Goal: Find specific page/section: Find specific page/section

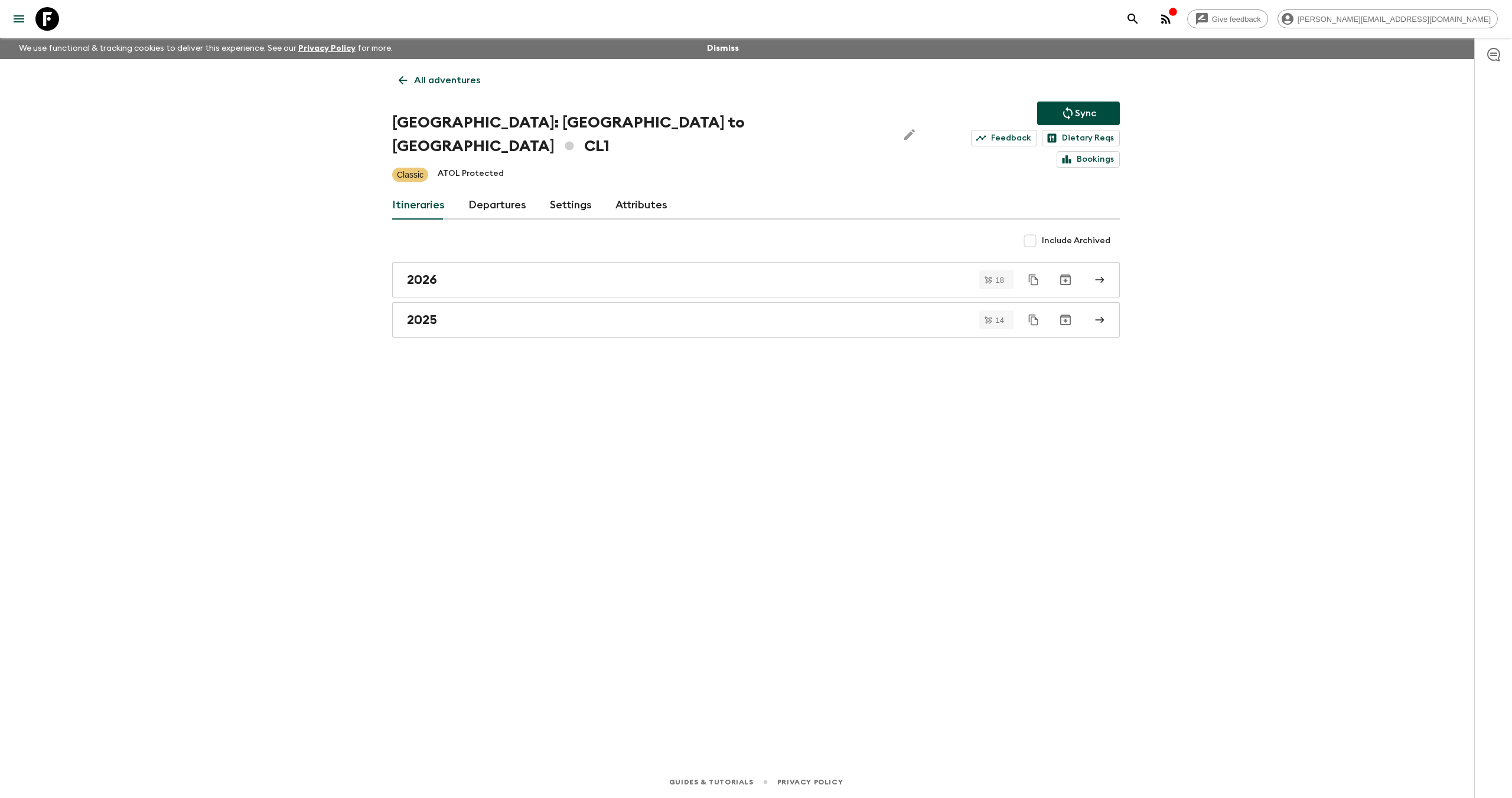
click at [52, 19] on icon at bounding box center [47, 19] width 24 height 24
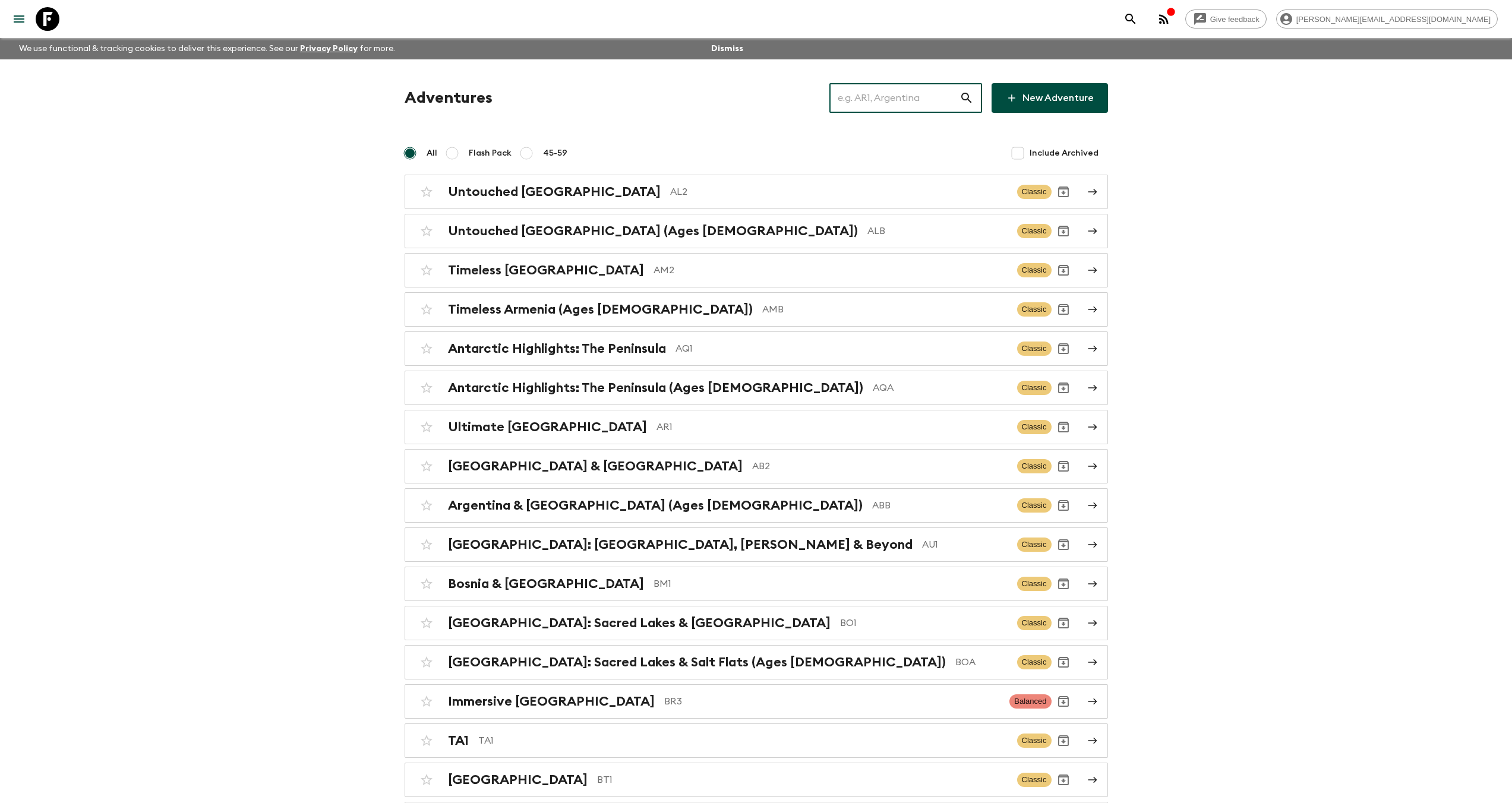
click at [909, 94] on input "text" at bounding box center [894, 98] width 130 height 33
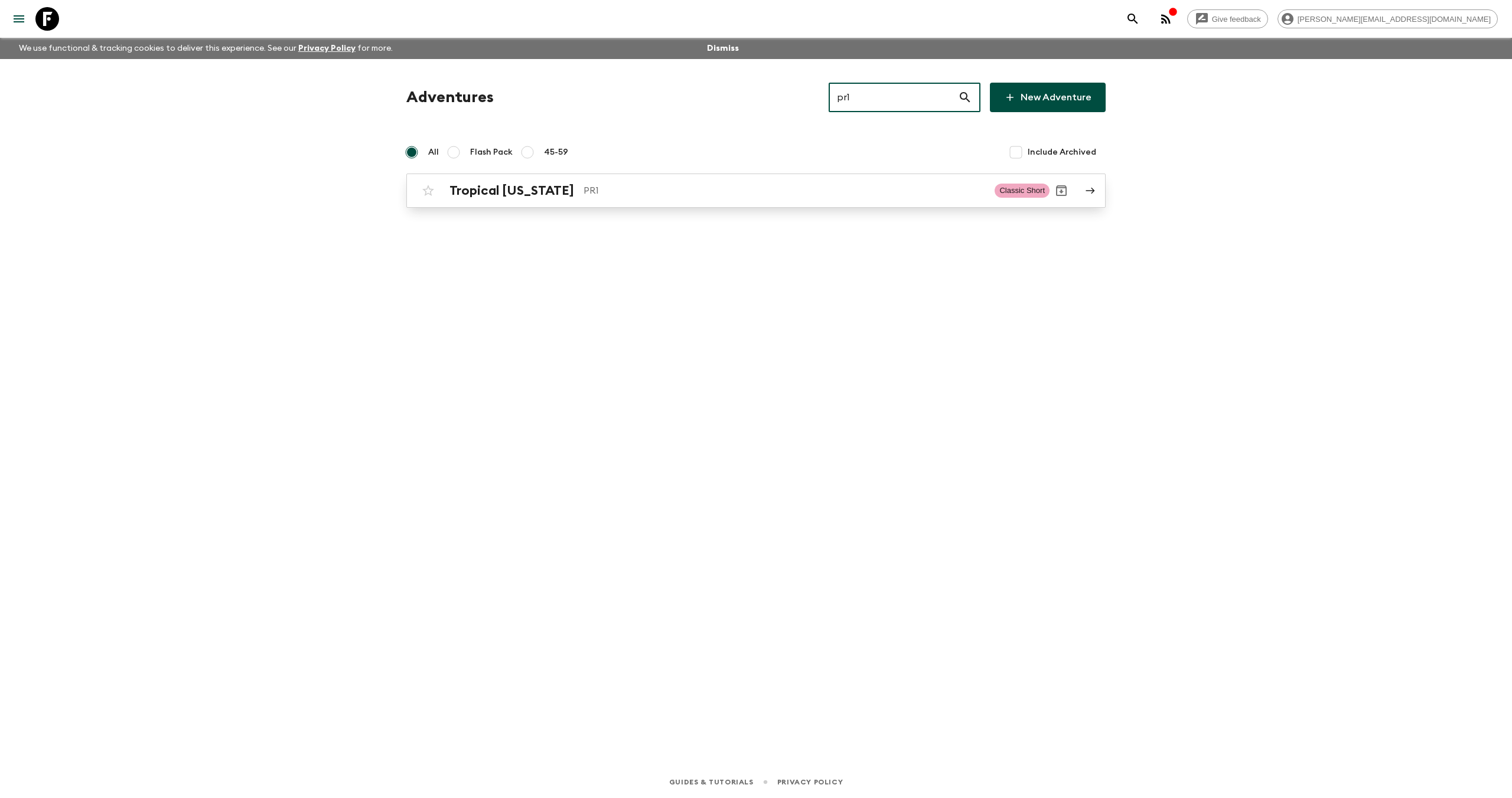
type input "pr1"
click at [564, 185] on h2 "Tropical [US_STATE]" at bounding box center [512, 190] width 125 height 16
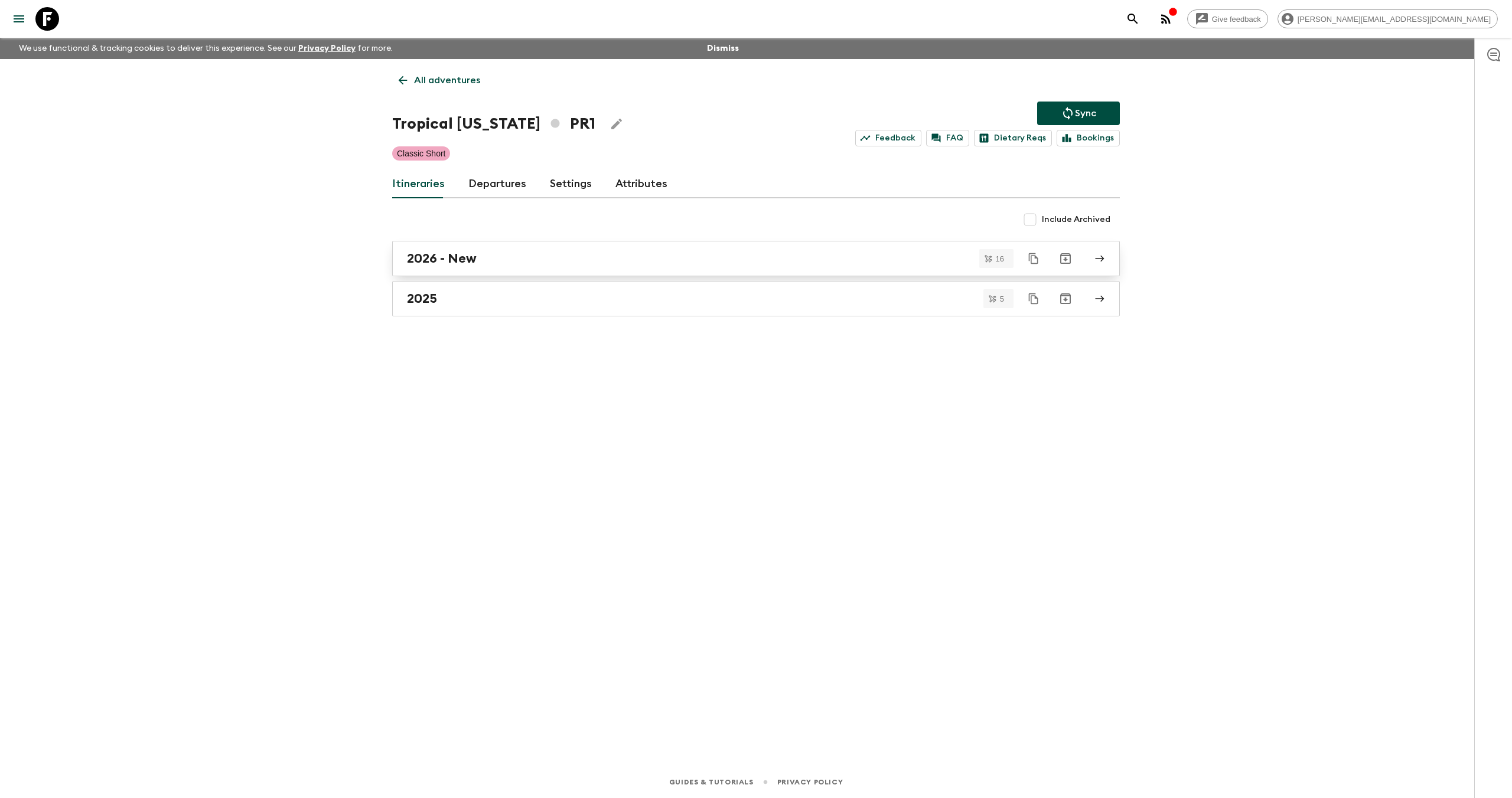
click at [504, 251] on div "2026 - New" at bounding box center [745, 258] width 675 height 16
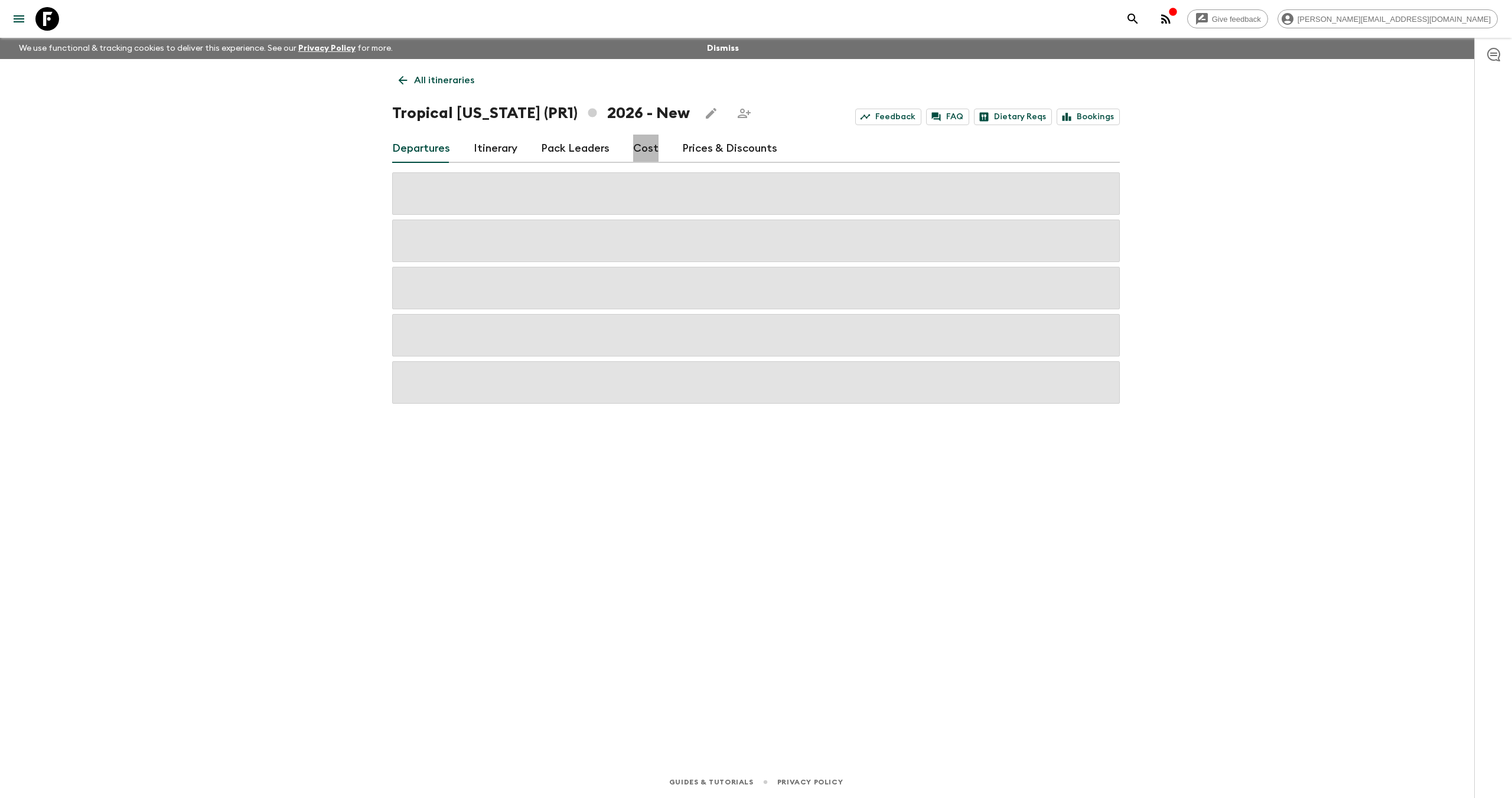
click at [634, 152] on link "Cost" at bounding box center [646, 148] width 26 height 28
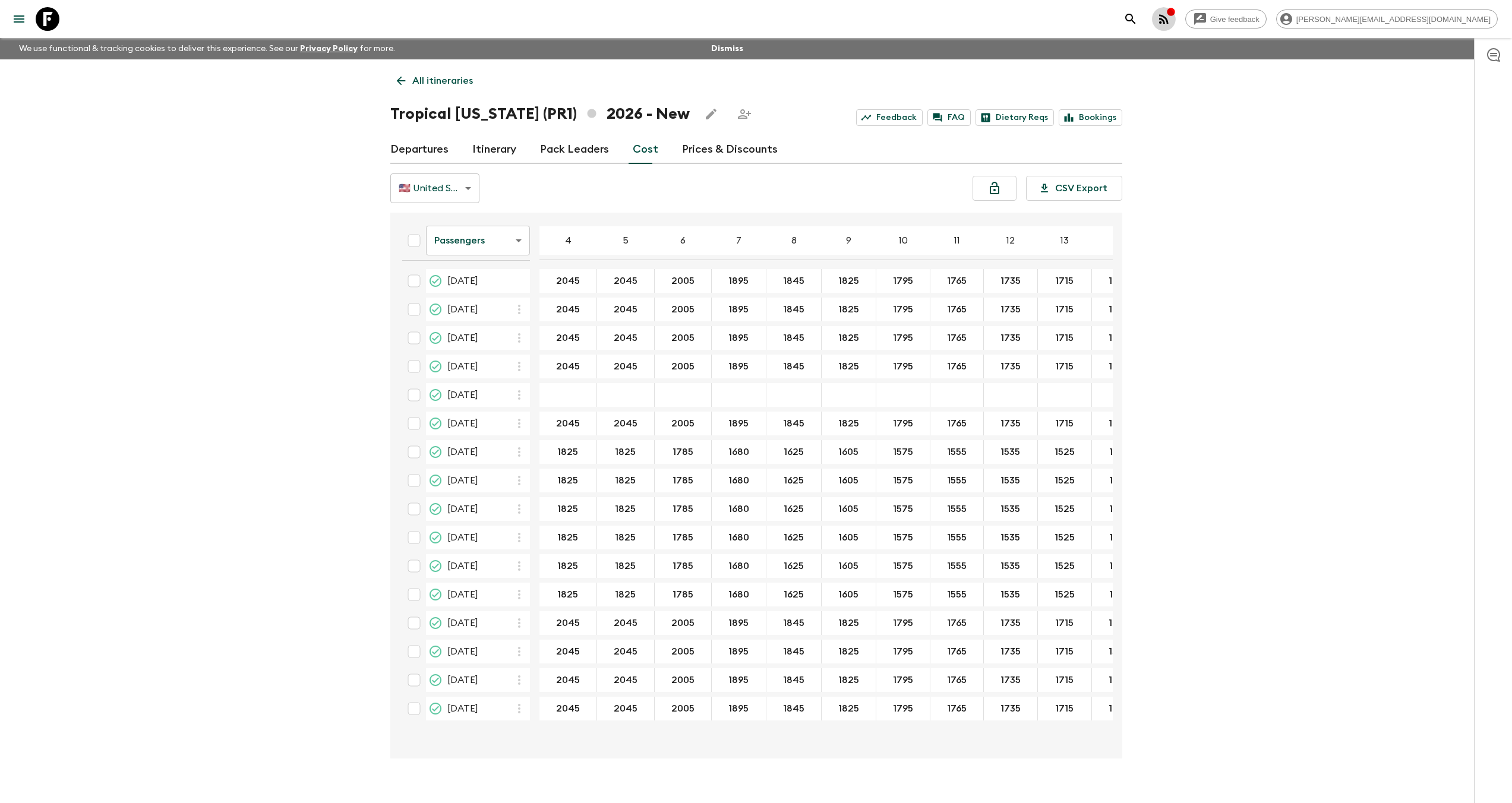
click at [1169, 18] on icon "button" at bounding box center [1164, 19] width 9 height 9
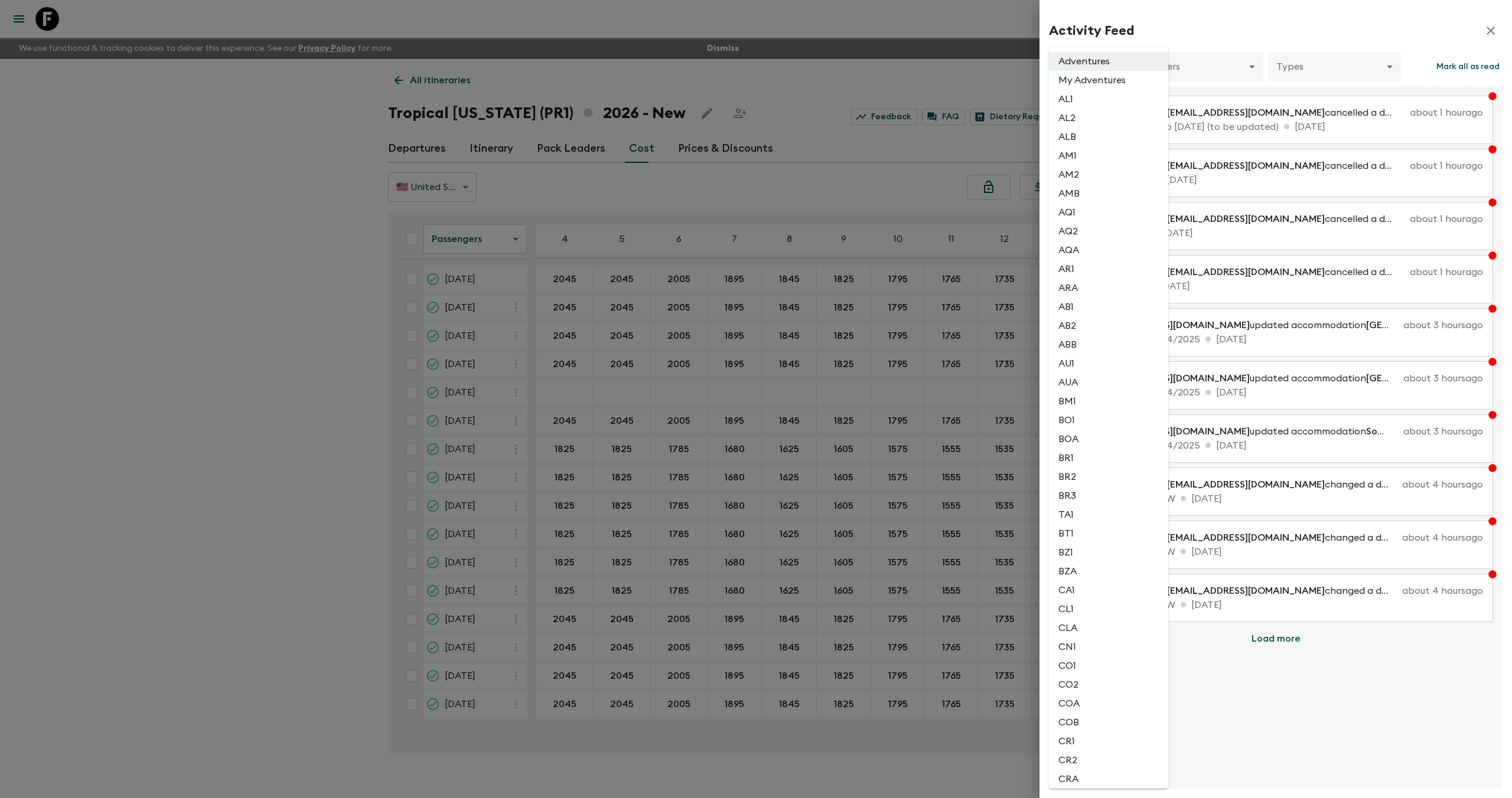
click at [1082, 69] on body "Give feedback [PERSON_NAME][EMAIL_ADDRESS][DOMAIN_NAME] We use functional & tra…" at bounding box center [756, 409] width 1512 height 819
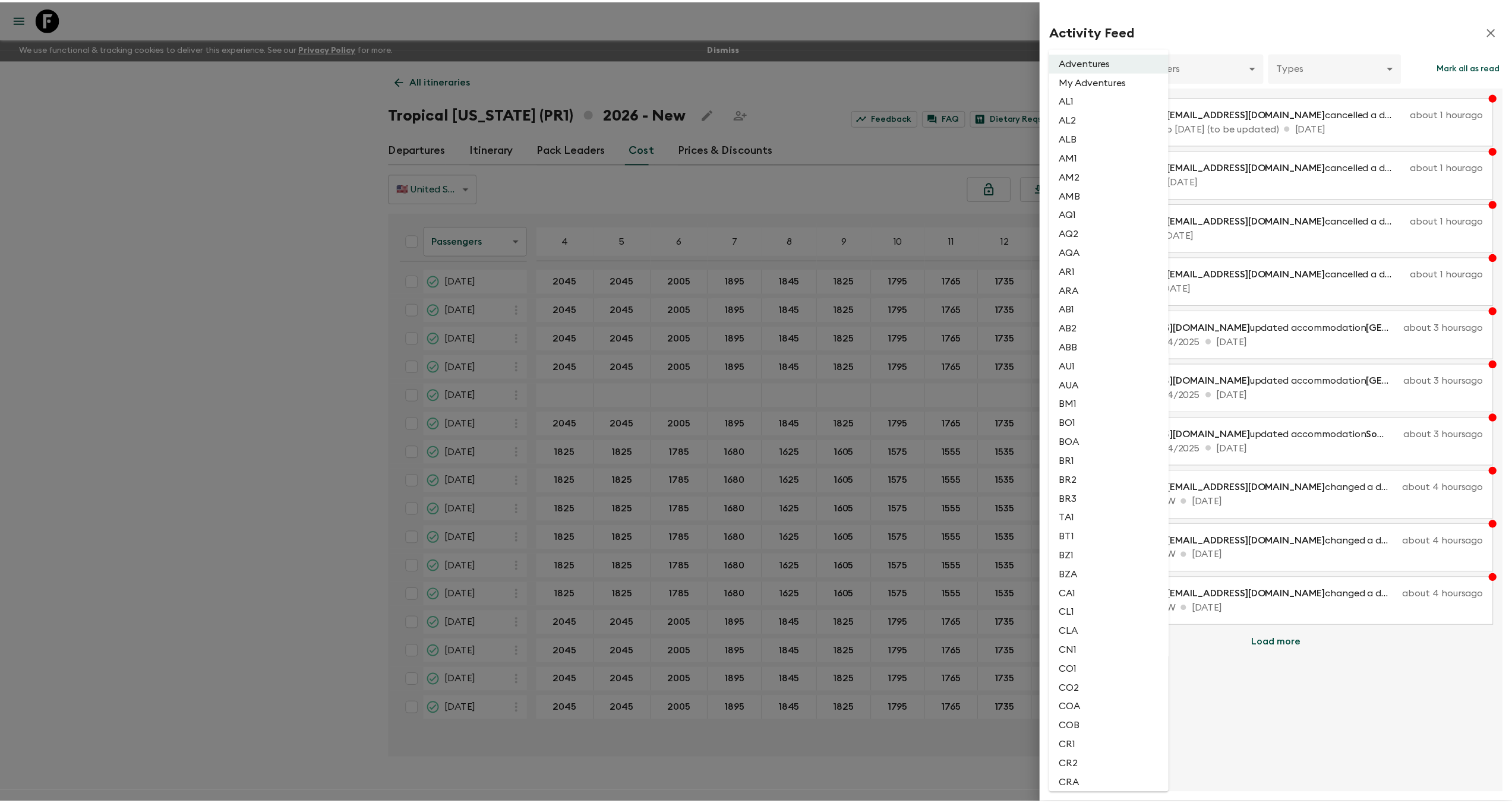
scroll to position [2036, 0]
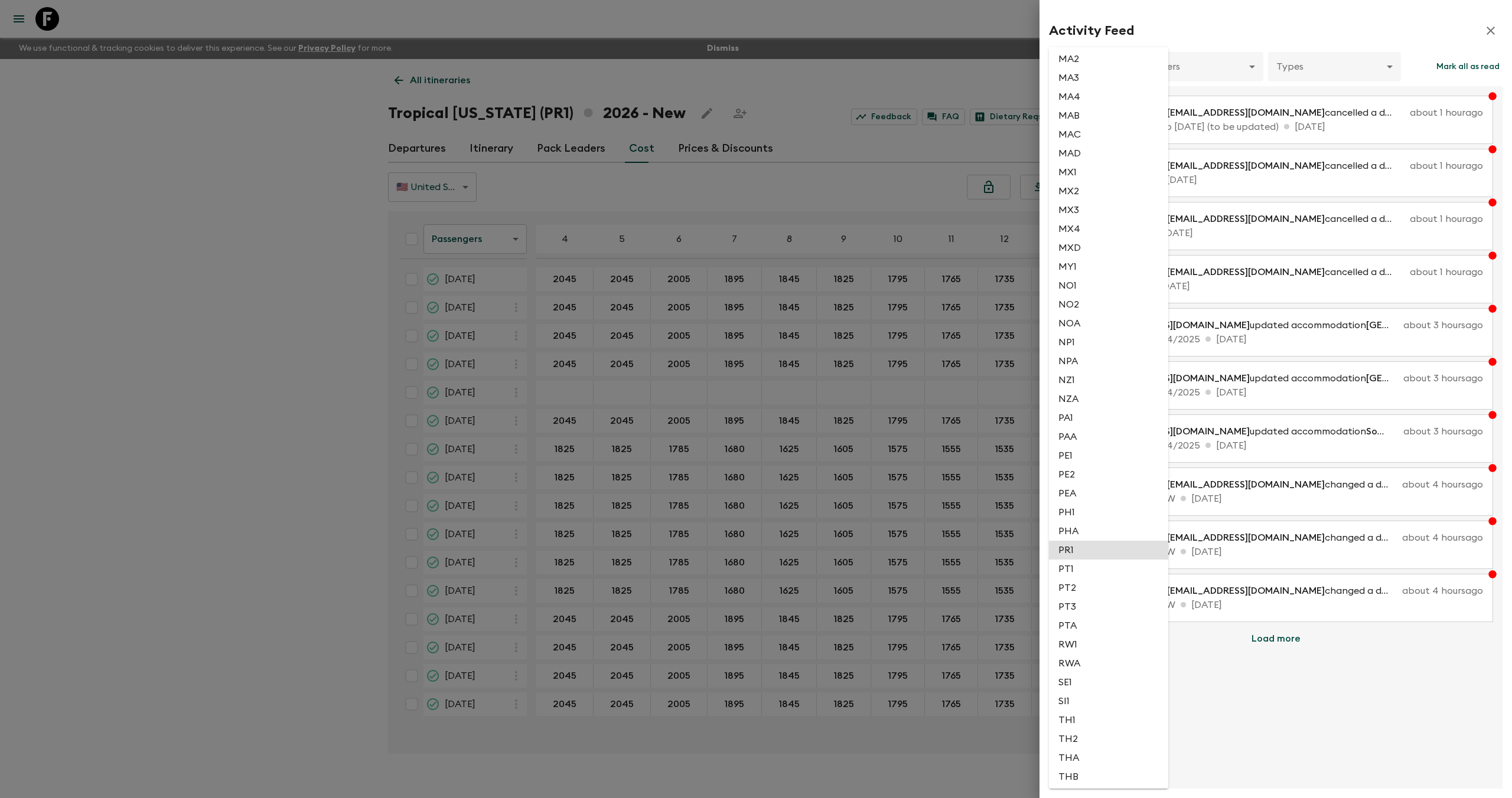
click at [1096, 549] on li "PR1" at bounding box center [1108, 550] width 119 height 19
type input "e14d41ed-c030-42d4-b67d-7ed9ebdca83b"
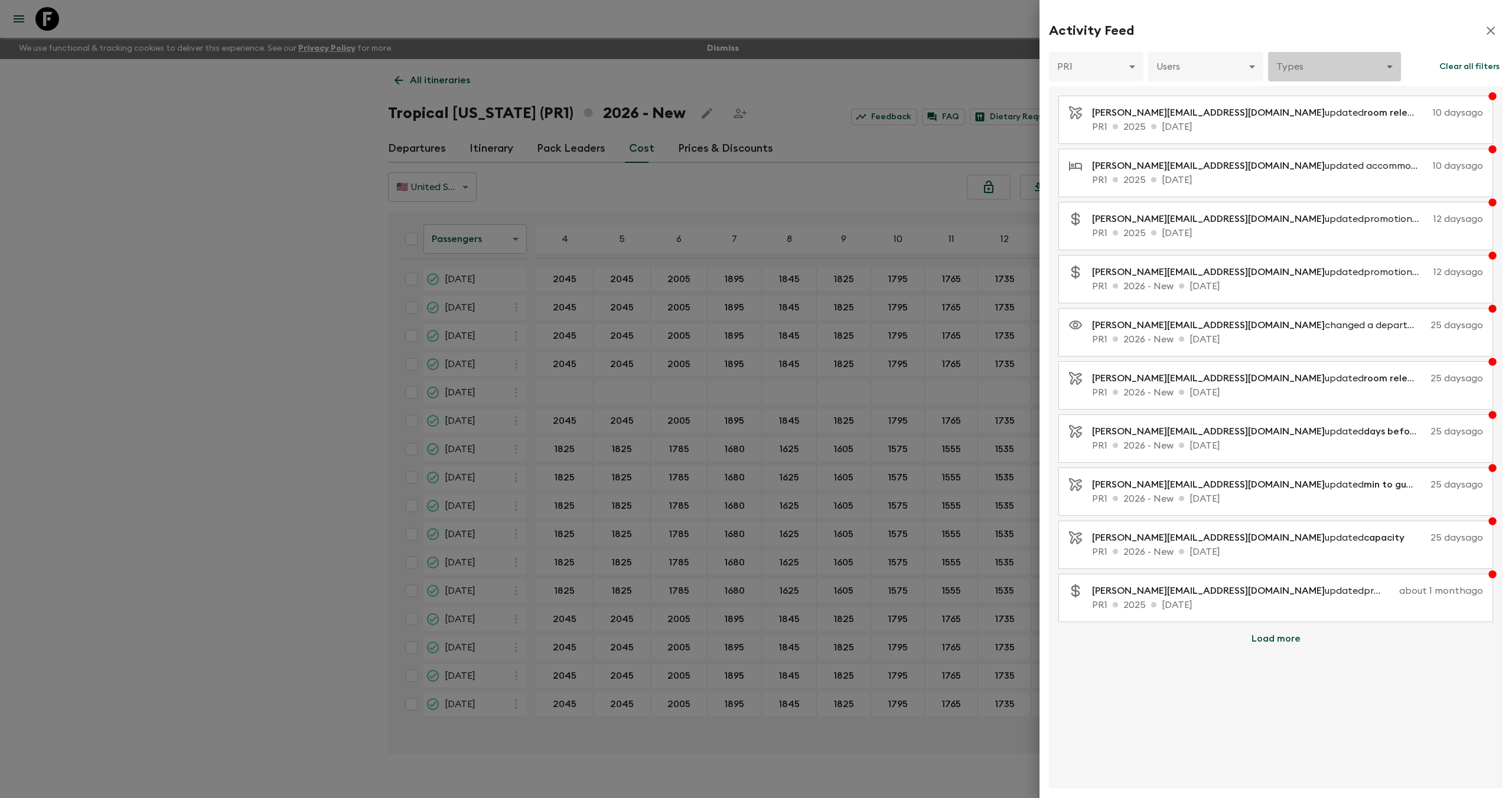
click at [1292, 69] on body "Give feedback [PERSON_NAME][EMAIL_ADDRESS][DOMAIN_NAME] We use functional & tra…" at bounding box center [756, 409] width 1512 height 819
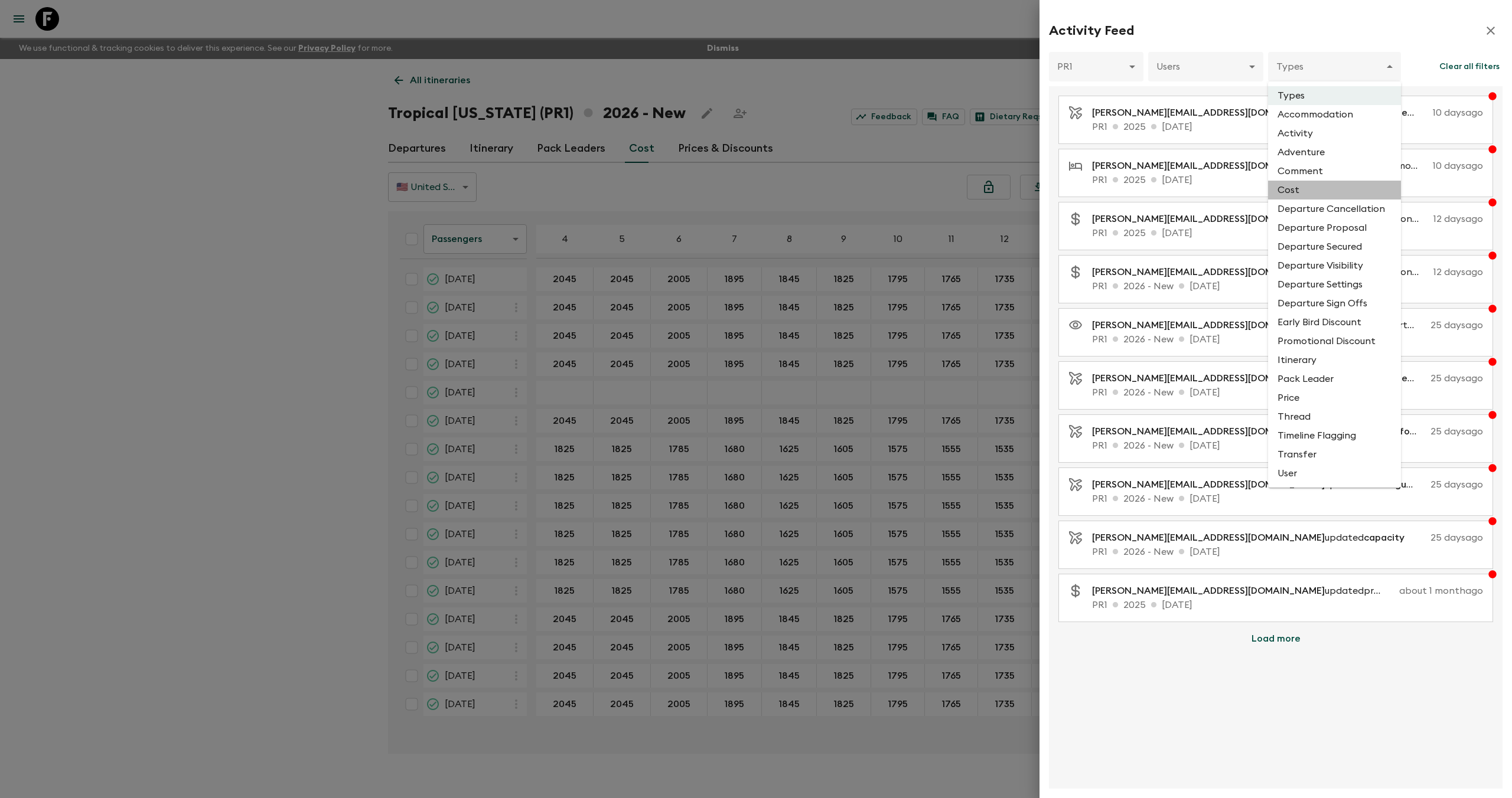
click at [1305, 190] on li "Cost" at bounding box center [1334, 190] width 133 height 19
type input "COST"
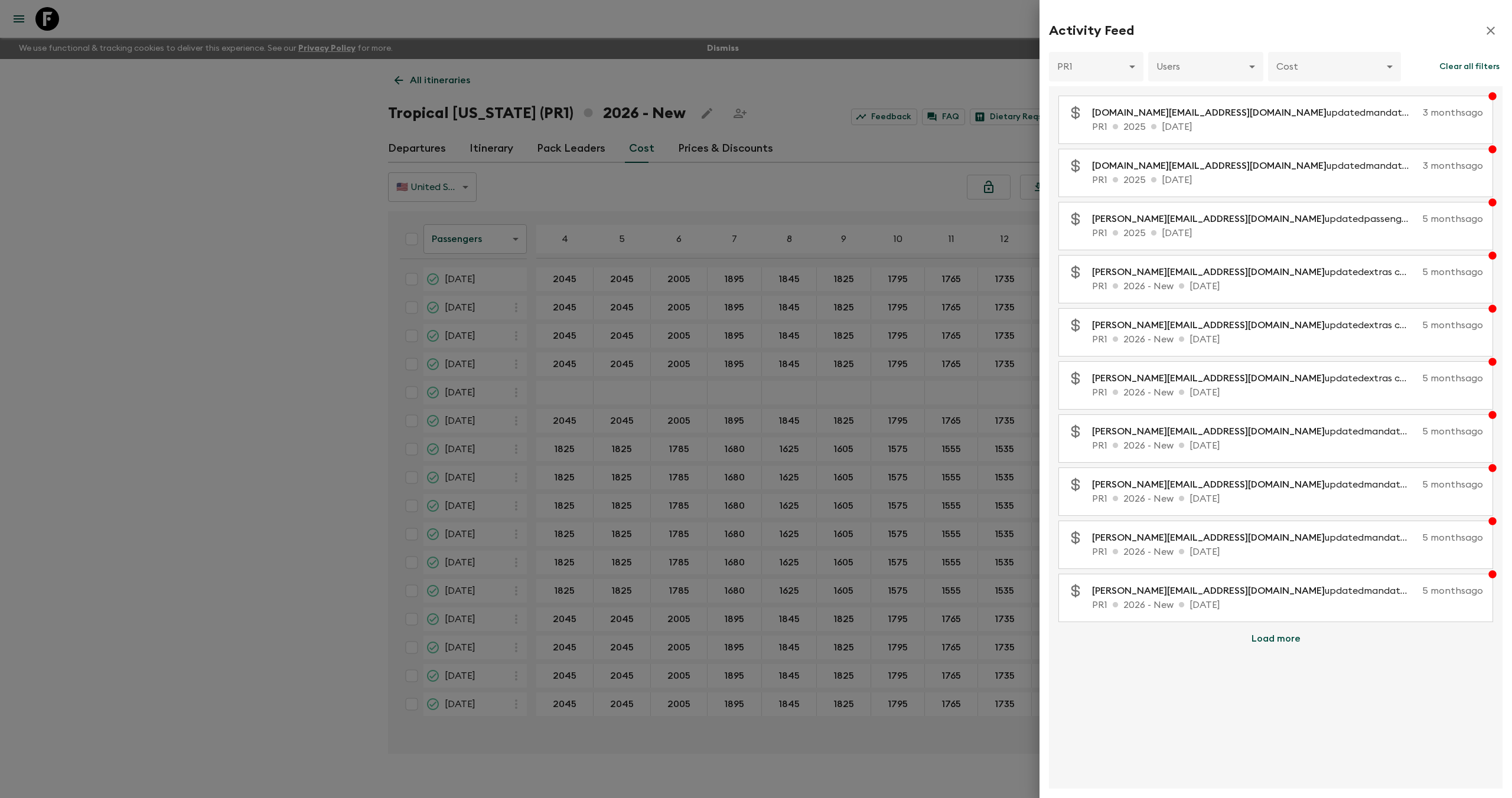
click at [1493, 33] on icon "button" at bounding box center [1491, 31] width 14 height 14
